Goal: Transaction & Acquisition: Purchase product/service

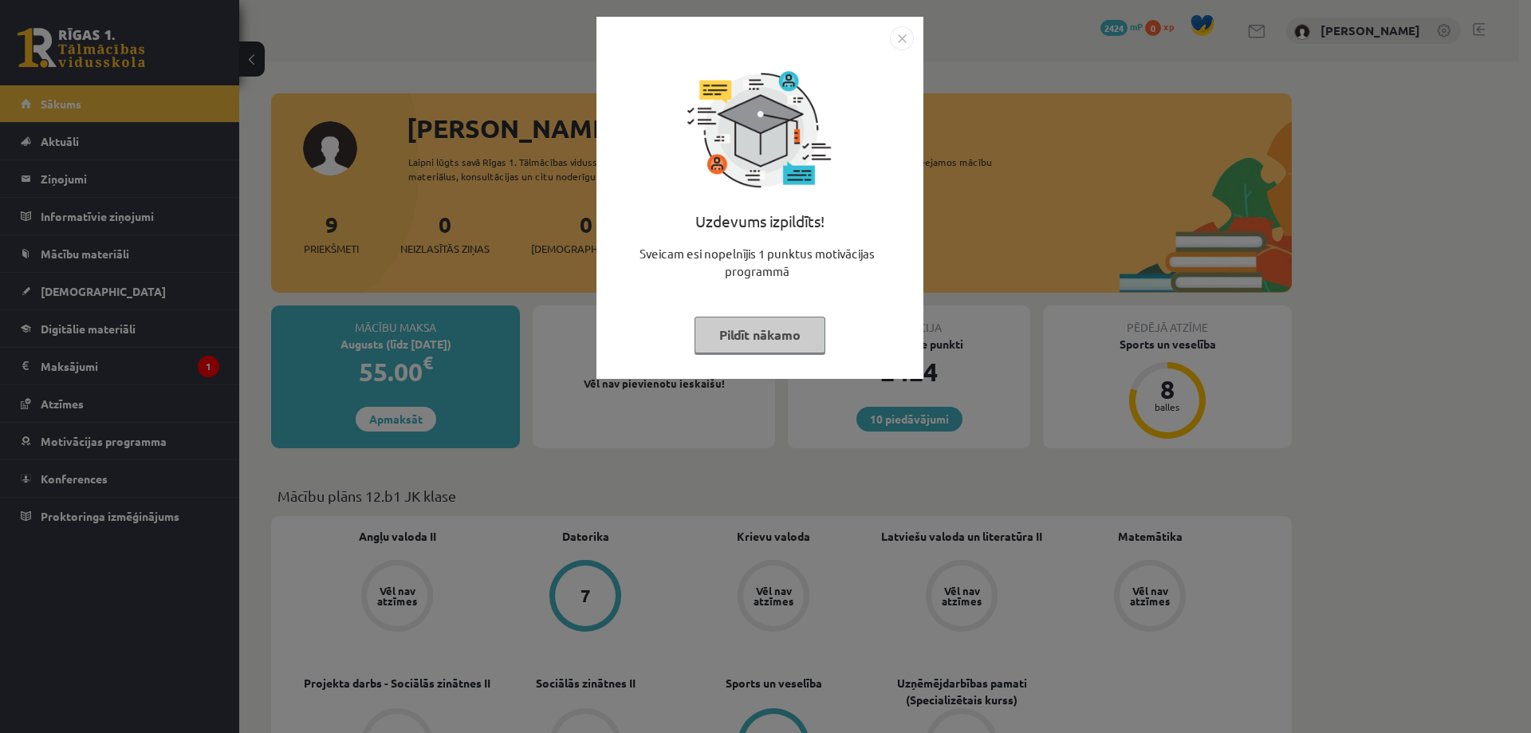
click at [899, 36] on img "Close" at bounding box center [902, 38] width 24 height 24
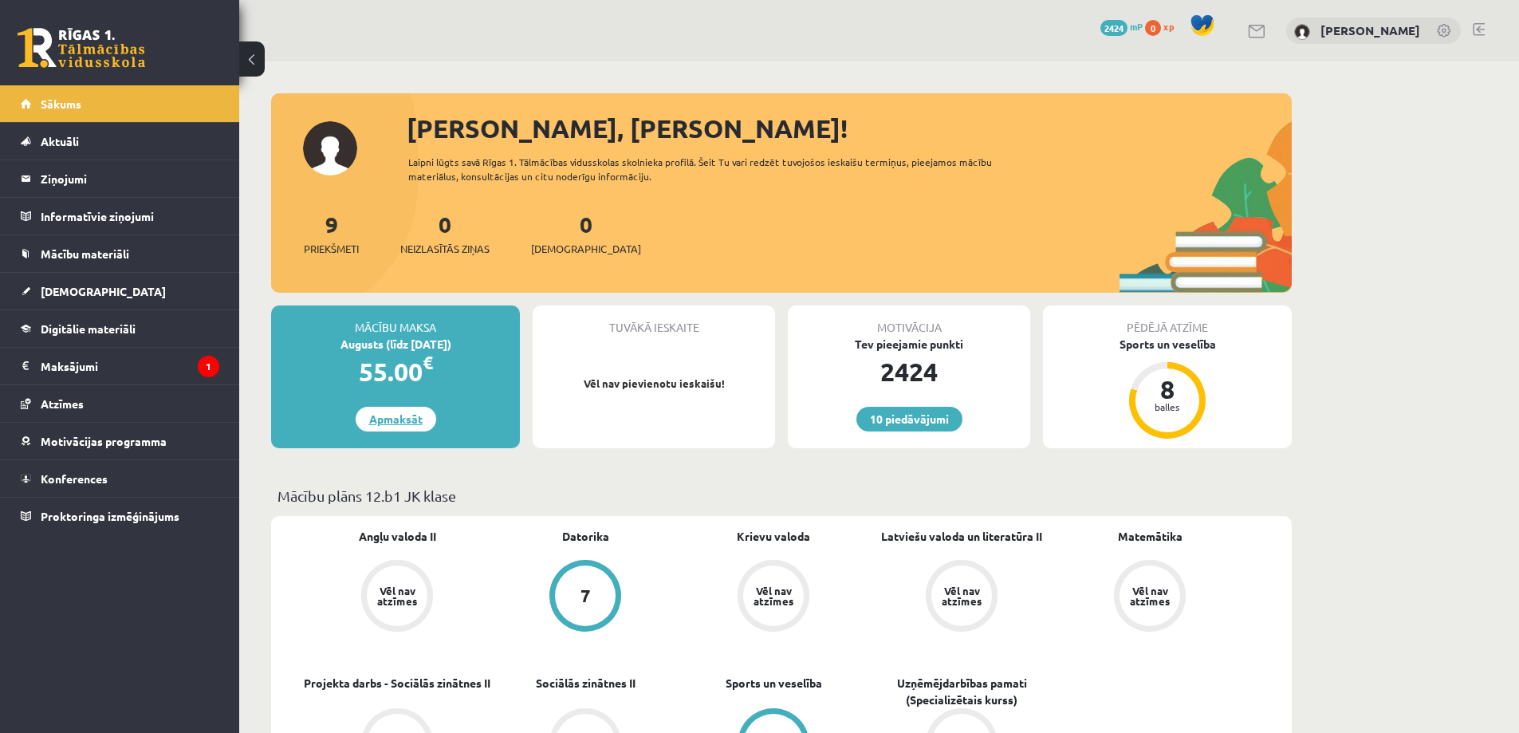
click at [388, 411] on link "Apmaksāt" at bounding box center [396, 419] width 81 height 25
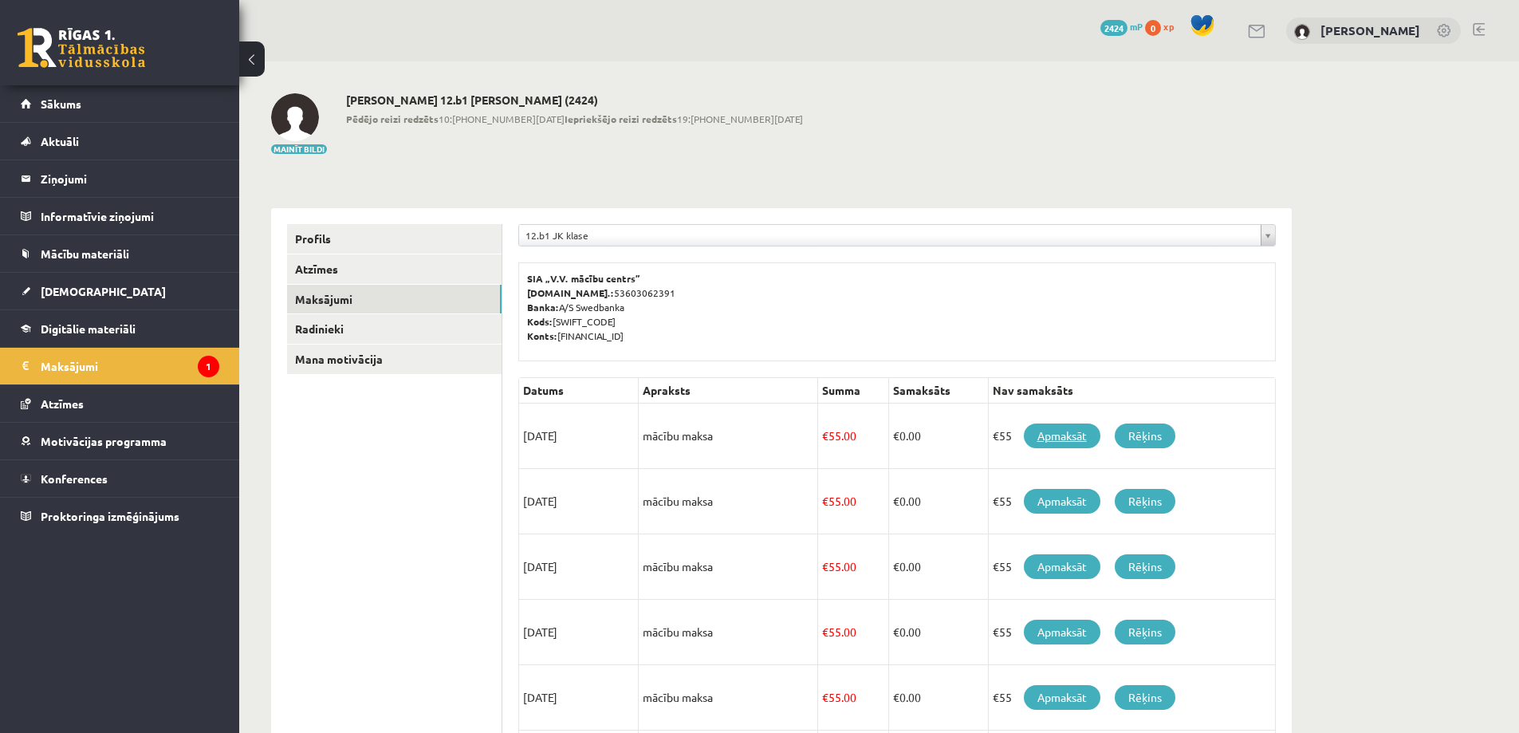
click at [1070, 430] on link "Apmaksāt" at bounding box center [1062, 435] width 77 height 25
click at [1083, 136] on div "Mainīt bildi Darja Arsjonova 12.b1 JK klase (2424) Pēdējo reizi redzēts 10:35 1…" at bounding box center [781, 124] width 1021 height 62
click at [1069, 430] on link "Apmaksāt" at bounding box center [1062, 435] width 77 height 25
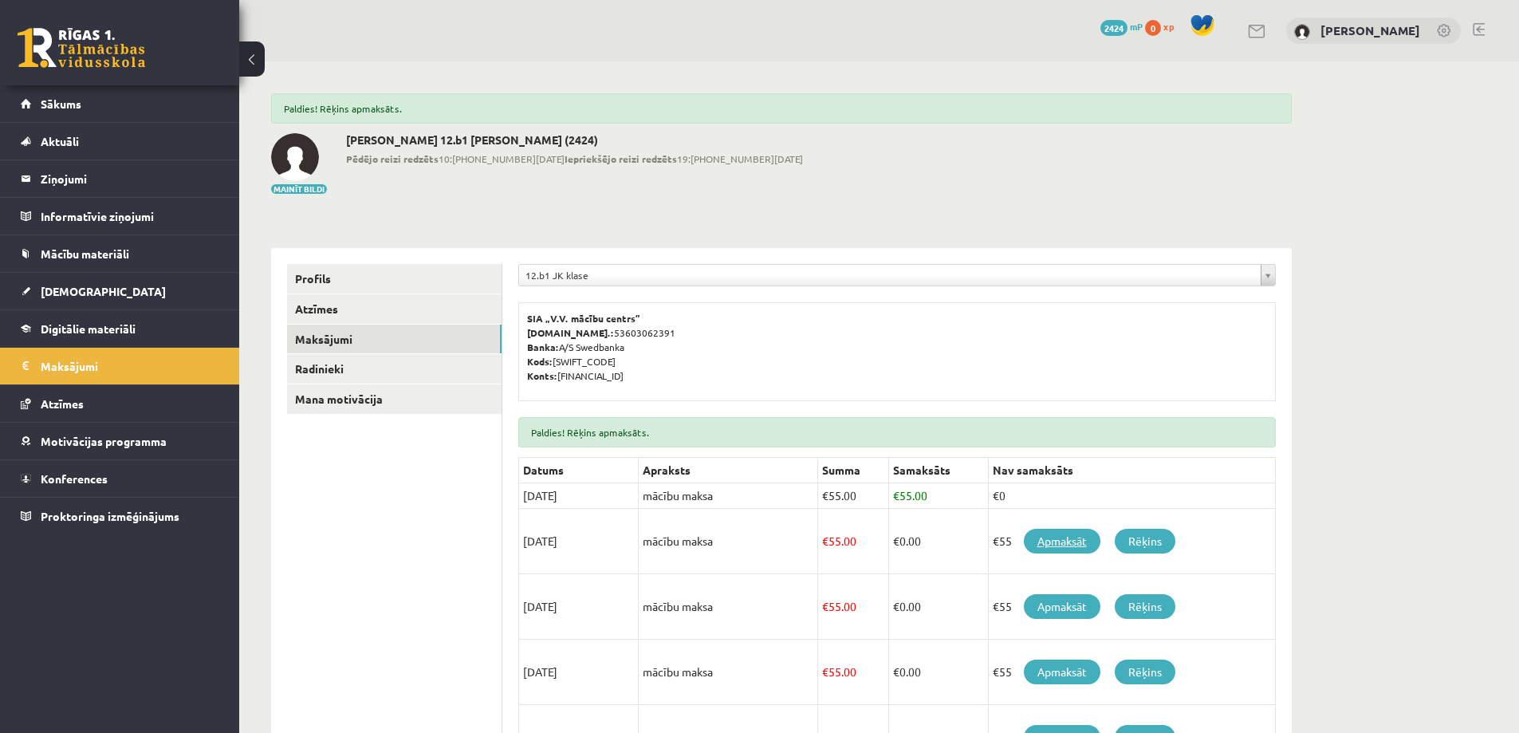
click at [1061, 537] on link "Apmaksāt" at bounding box center [1062, 541] width 77 height 25
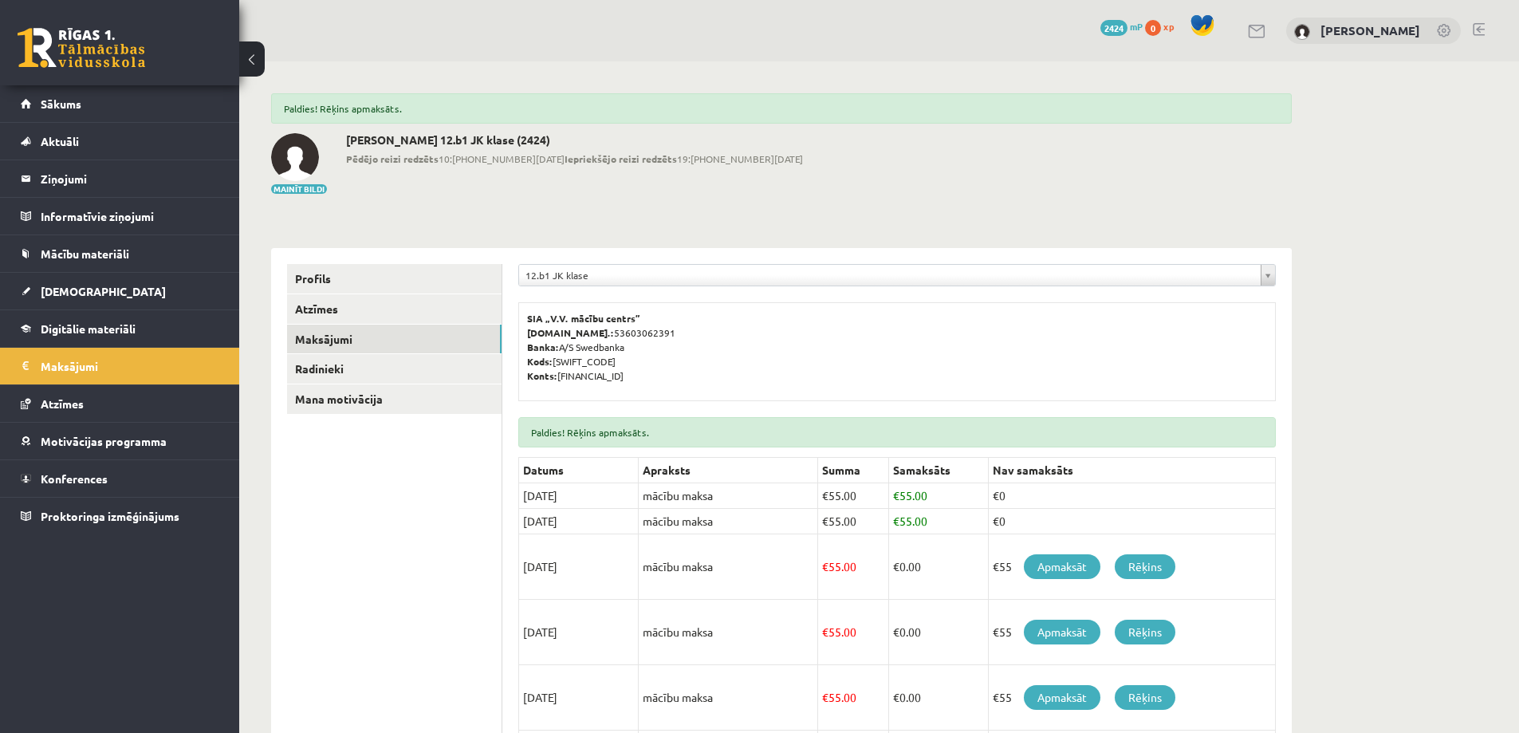
click at [882, 159] on div "Mainīt bildi [PERSON_NAME] 12.b1 JK klase (2424) Pēdējo reizi redzēts 10:[PHONE…" at bounding box center [781, 164] width 1021 height 62
click at [1031, 169] on div "Mainīt bildi [PERSON_NAME] 12.b1 JK klase (2424) Pēdējo reizi redzēts 10:[PHONE…" at bounding box center [781, 164] width 1021 height 62
click at [1018, 167] on div "Mainīt bildi [PERSON_NAME] 12.b1 JK klase (2424) Pēdējo reizi redzēts 10:[PHONE…" at bounding box center [781, 164] width 1021 height 62
click at [1478, 25] on link at bounding box center [1479, 29] width 12 height 13
